Goal: Communication & Community: Answer question/provide support

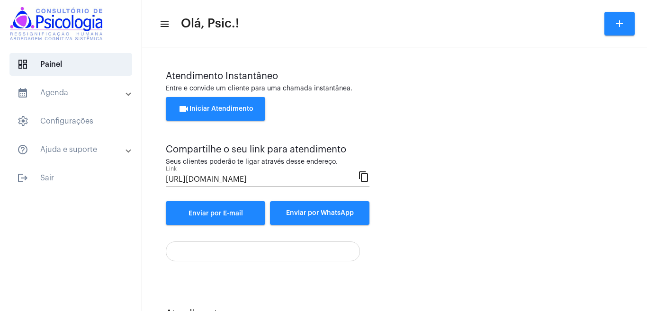
scroll to position [164, 0]
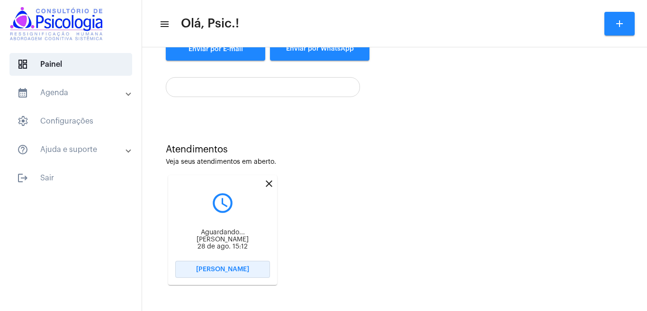
click at [226, 269] on span "[PERSON_NAME]" at bounding box center [222, 269] width 53 height 7
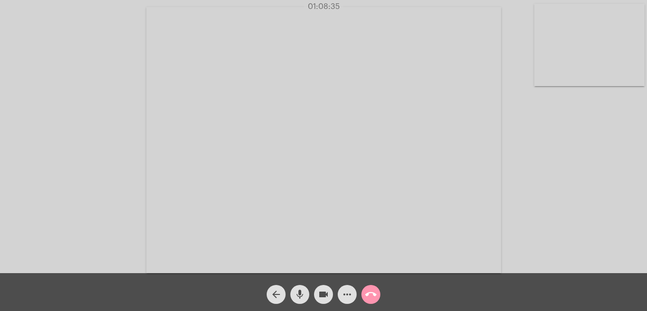
click at [533, 8] on div "01:08:35" at bounding box center [323, 6] width 647 height 9
click at [533, 15] on div "Acessando Câmera e Microfone..." at bounding box center [324, 138] width 646 height 273
click at [534, 11] on div "Acessando Câmera e Microfone..." at bounding box center [324, 138] width 646 height 273
click at [537, 11] on video at bounding box center [590, 45] width 110 height 82
click at [233, 27] on video at bounding box center [409, 139] width 355 height 266
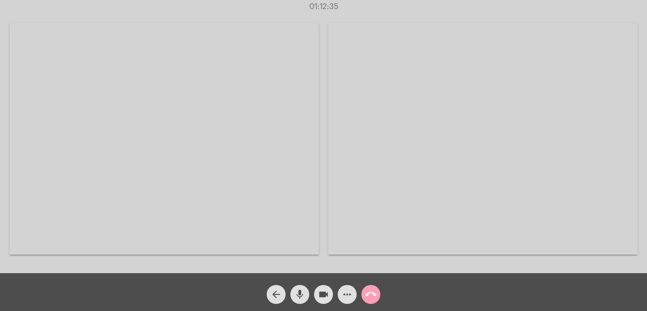
click at [372, 290] on mat-icon "call_end" at bounding box center [370, 294] width 11 height 11
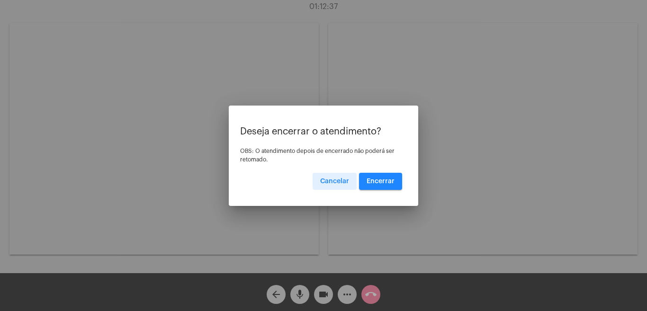
click at [369, 178] on span "Encerrar" at bounding box center [381, 181] width 28 height 7
